Goal: Understand process/instructions: Learn how to perform a task or action

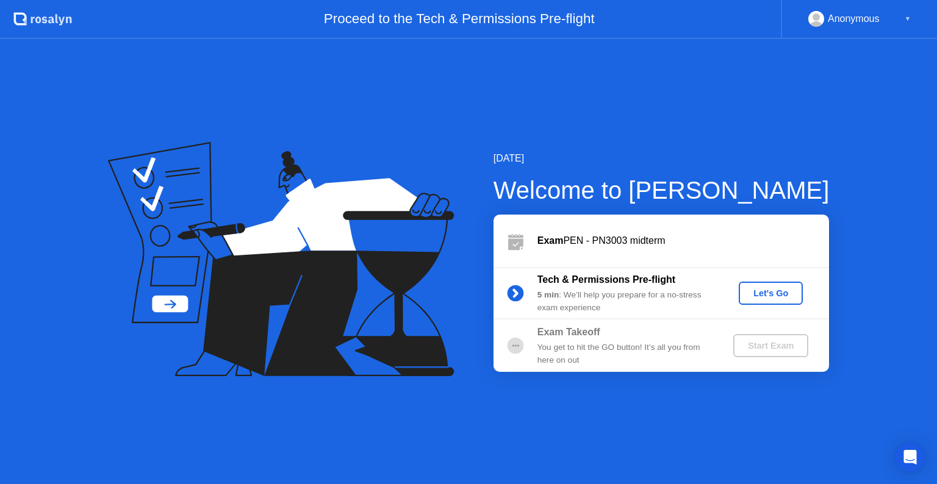
click at [776, 288] on div "Let's Go" at bounding box center [770, 293] width 54 height 10
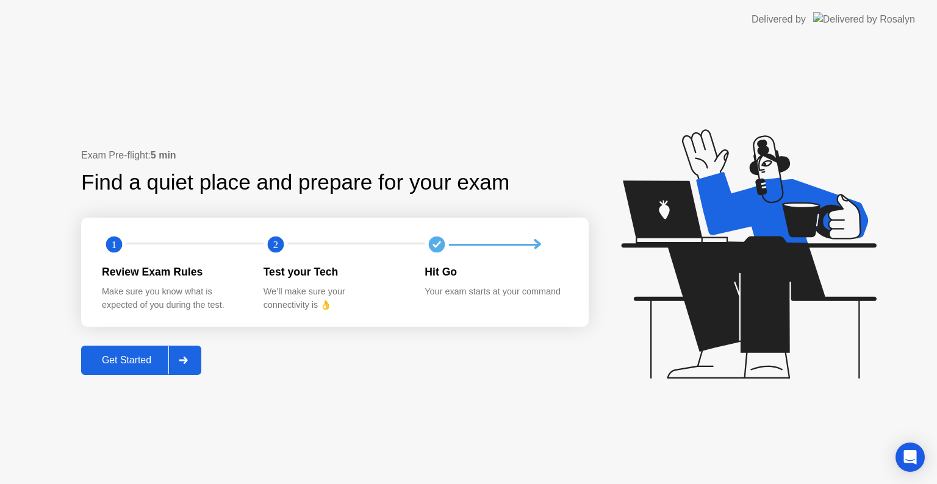
click at [143, 349] on button "Get Started" at bounding box center [141, 360] width 120 height 29
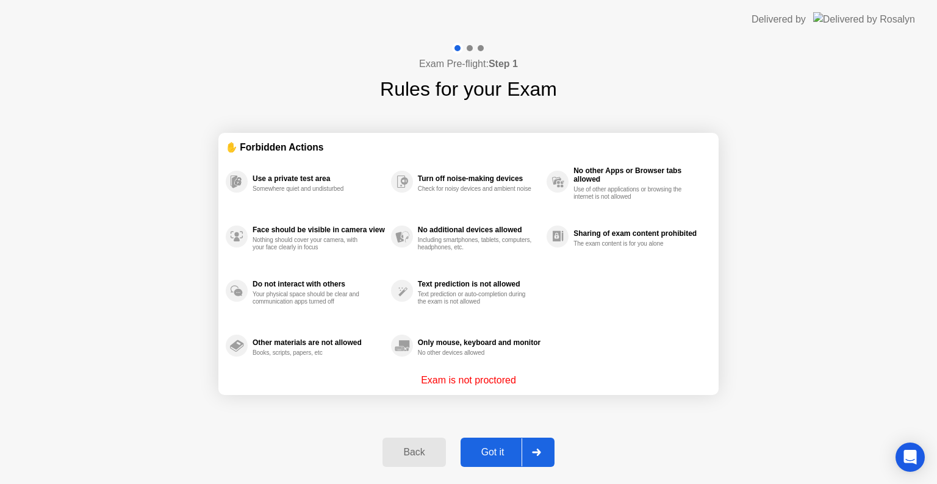
click at [499, 443] on button "Got it" at bounding box center [507, 452] width 94 height 29
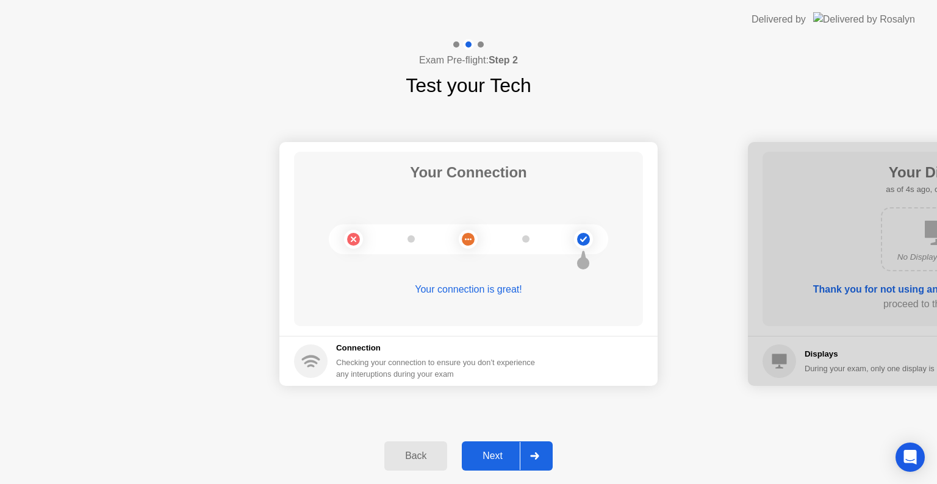
click at [492, 444] on button "Next" at bounding box center [507, 455] width 91 height 29
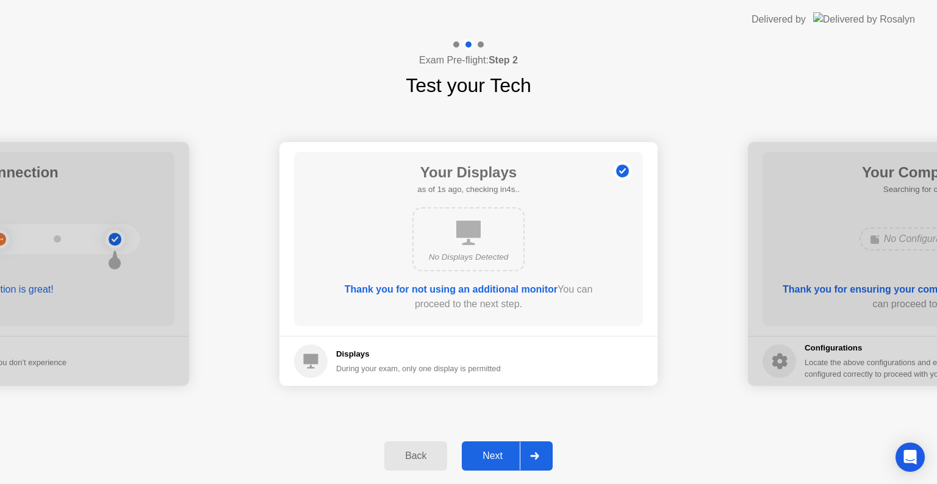
click at [538, 380] on footer "Displays During your exam, only one display is permitted" at bounding box center [468, 361] width 378 height 50
click at [495, 448] on button "Next" at bounding box center [507, 455] width 91 height 29
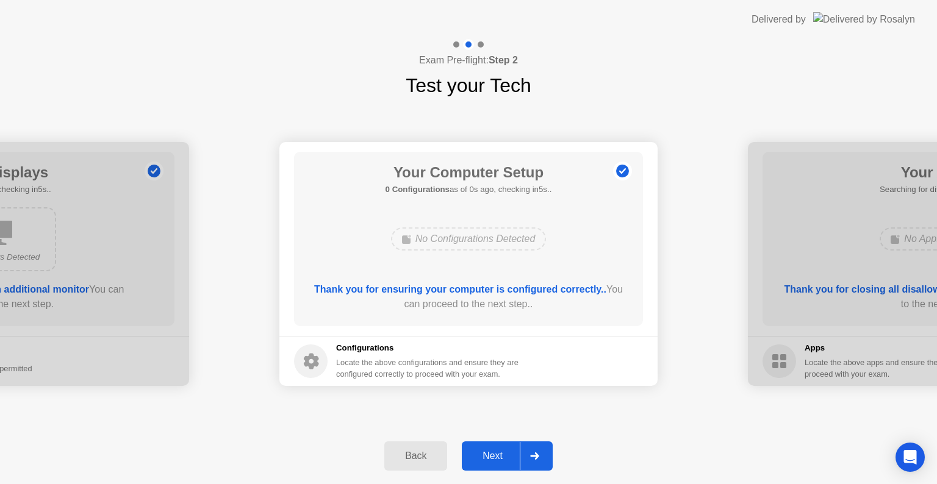
click at [495, 448] on button "Next" at bounding box center [507, 455] width 91 height 29
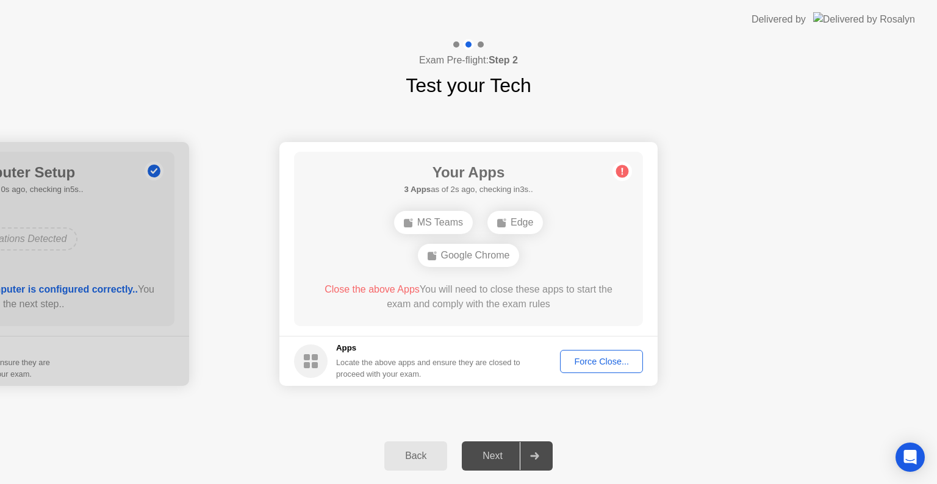
click at [592, 361] on div "Force Close..." at bounding box center [601, 362] width 74 height 10
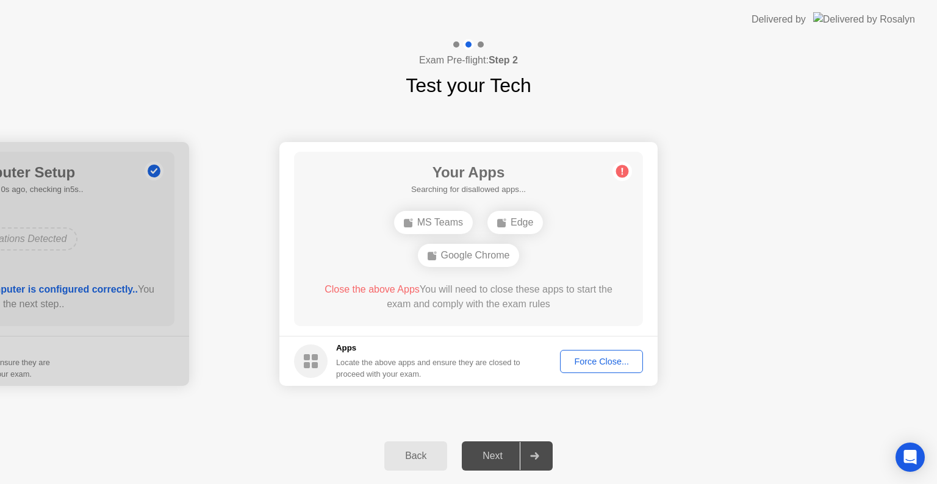
click at [584, 362] on div "Force Close..." at bounding box center [601, 362] width 74 height 10
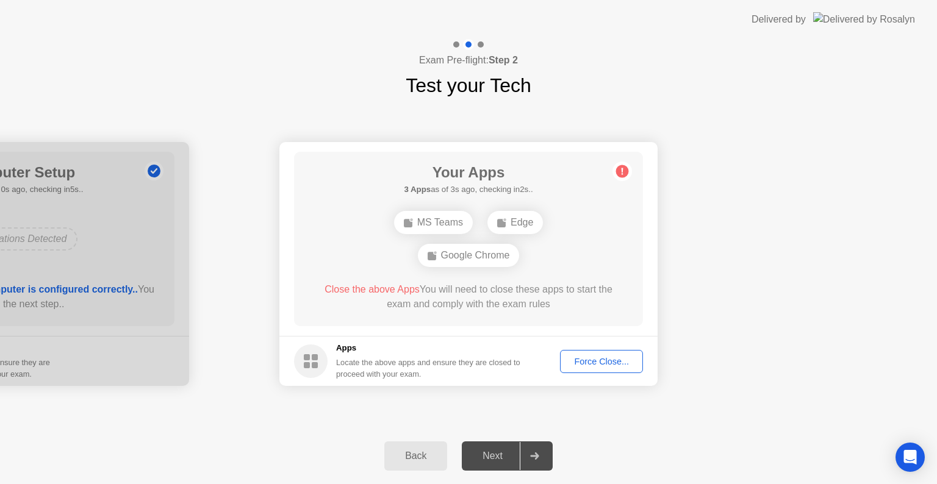
click at [591, 363] on div "Force Close..." at bounding box center [601, 362] width 74 height 10
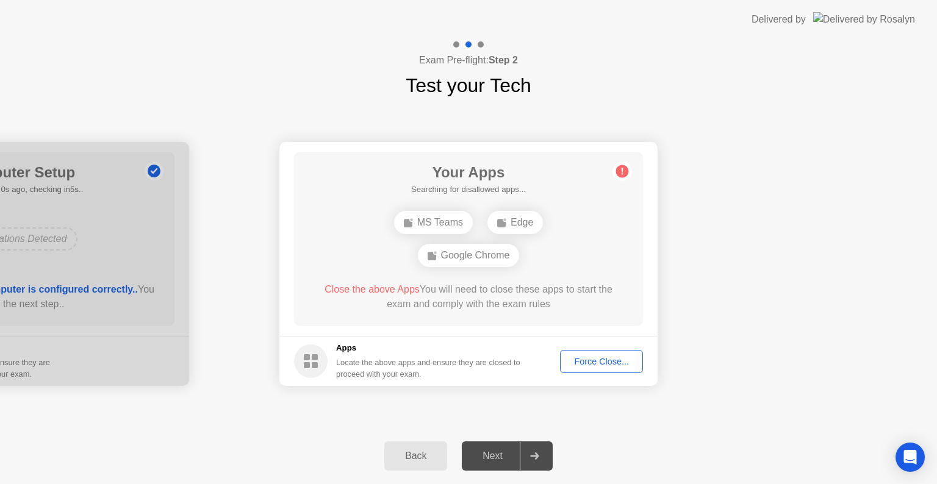
click at [579, 357] on div "Force Close..." at bounding box center [601, 362] width 74 height 10
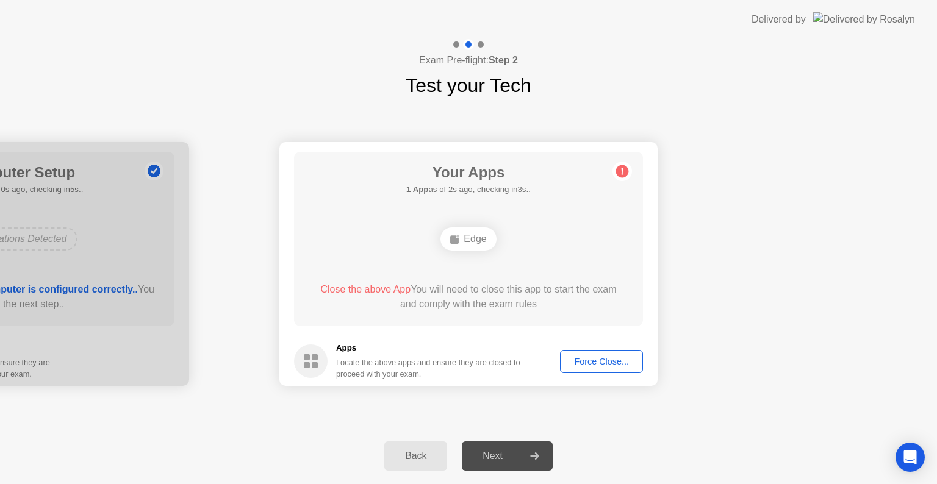
click at [588, 363] on div "Force Close..." at bounding box center [601, 362] width 74 height 10
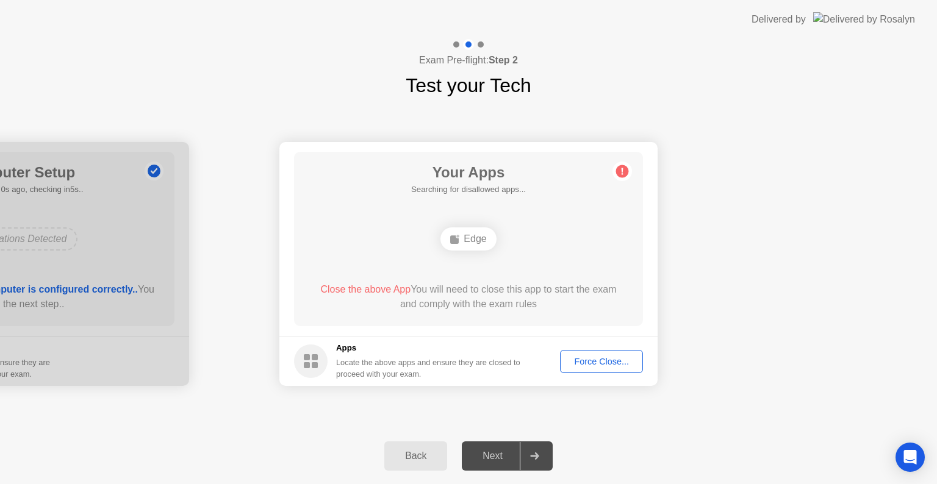
click at [586, 371] on button "Force Close..." at bounding box center [601, 361] width 83 height 23
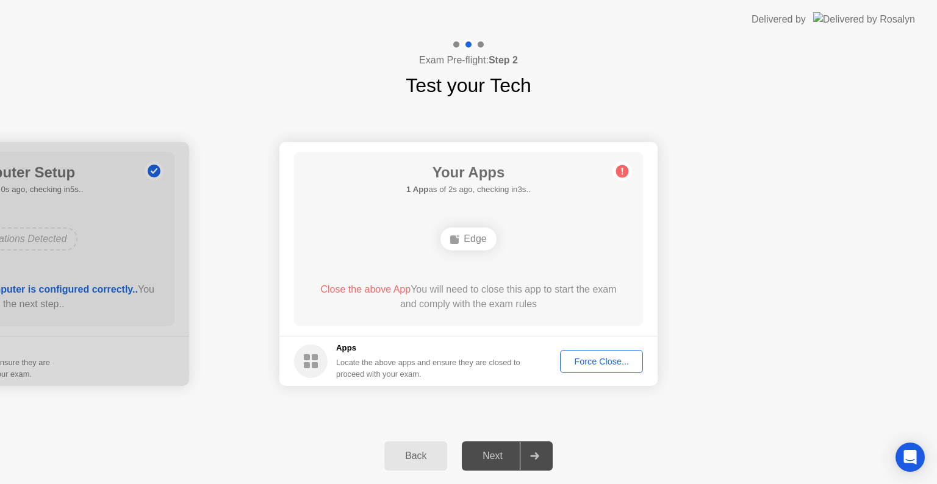
click at [607, 354] on button "Force Close..." at bounding box center [601, 361] width 83 height 23
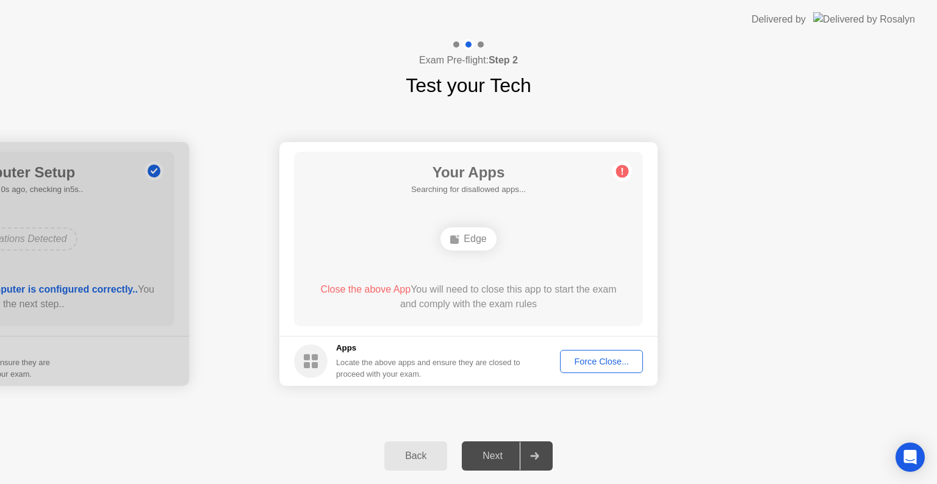
click at [568, 361] on div "Force Close..." at bounding box center [601, 362] width 74 height 10
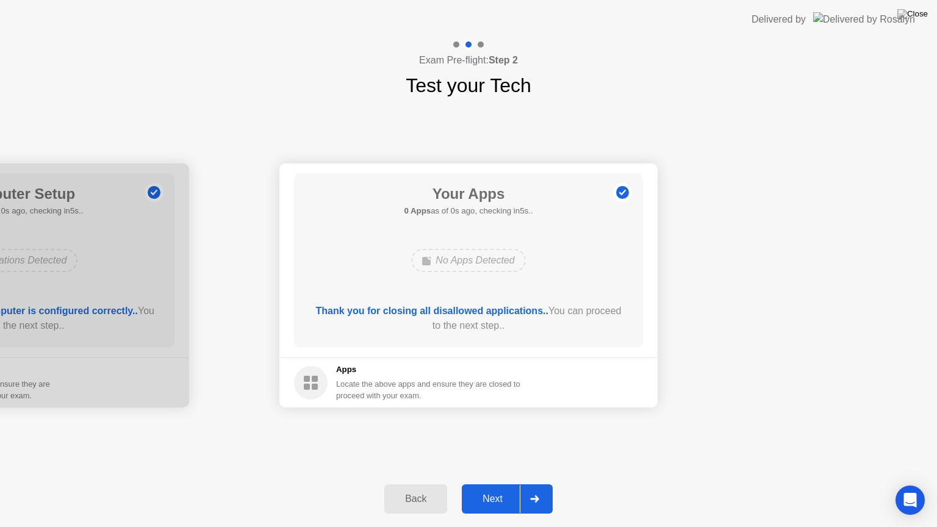
click at [512, 484] on button "Next" at bounding box center [507, 498] width 91 height 29
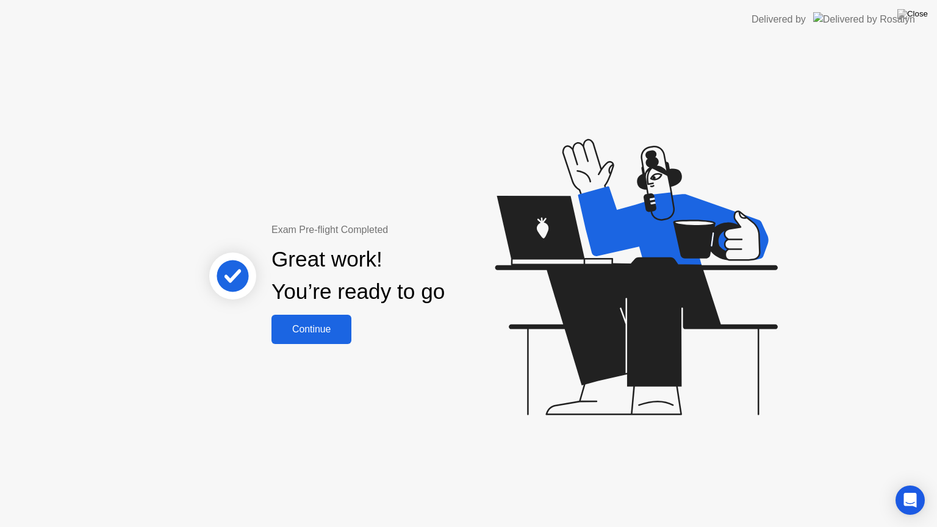
click at [330, 324] on div "Continue" at bounding box center [311, 329] width 73 height 11
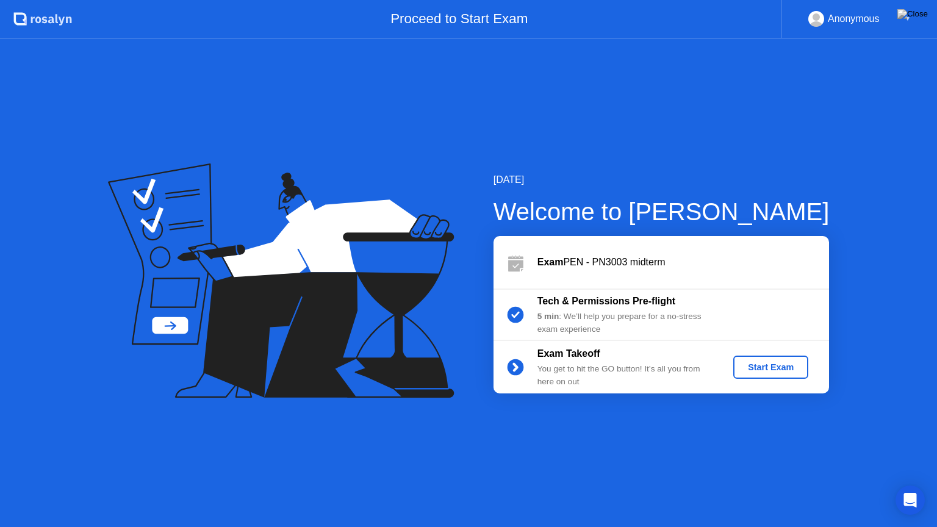
click at [774, 362] on div "Start Exam" at bounding box center [770, 367] width 65 height 10
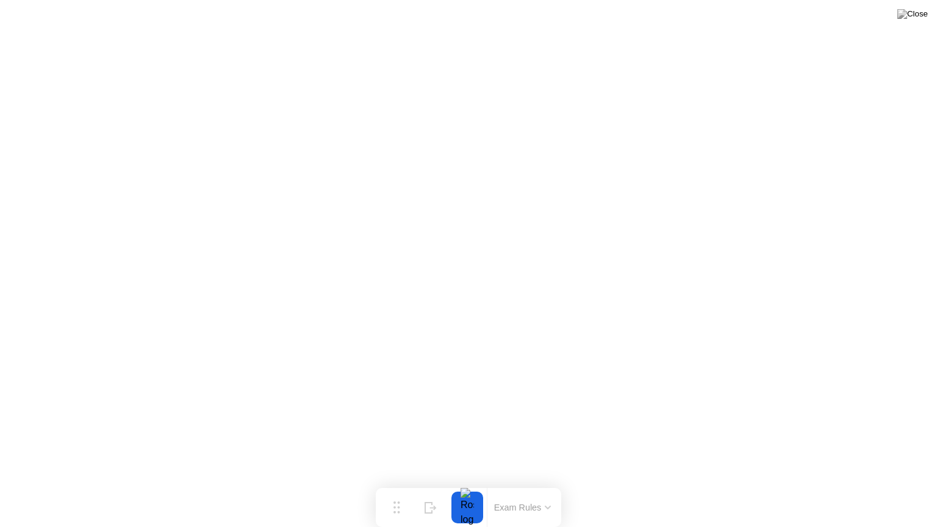
click at [912, 22] on button at bounding box center [912, 14] width 37 height 16
